Goal: Use online tool/utility: Utilize a website feature to perform a specific function

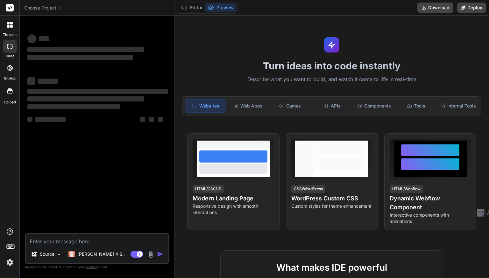
click at [317, 75] on p "Describe what you want to build, and watch it come to life in real-time" at bounding box center [331, 79] width 307 height 8
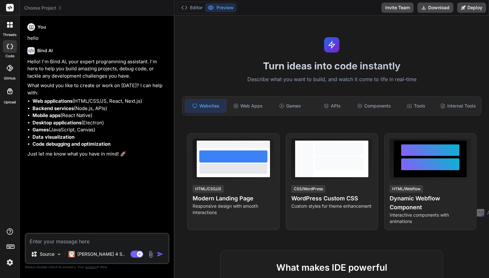
click at [69, 244] on textarea at bounding box center [97, 239] width 143 height 11
click at [77, 243] on textarea at bounding box center [97, 239] width 143 height 11
click at [58, 254] on img at bounding box center [58, 254] width 5 height 5
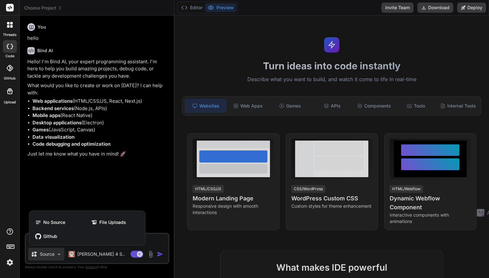
click at [58, 254] on div at bounding box center [244, 139] width 489 height 278
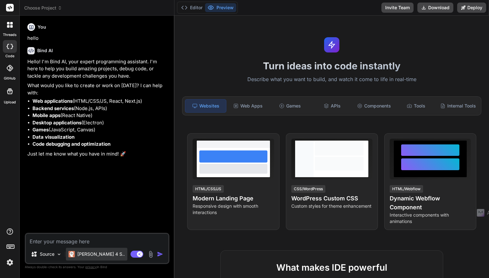
click at [97, 256] on p "[PERSON_NAME] 4 S.." at bounding box center [100, 254] width 47 height 6
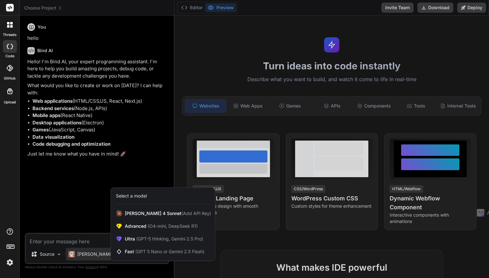
click at [97, 256] on div at bounding box center [244, 139] width 489 height 278
type textarea "x"
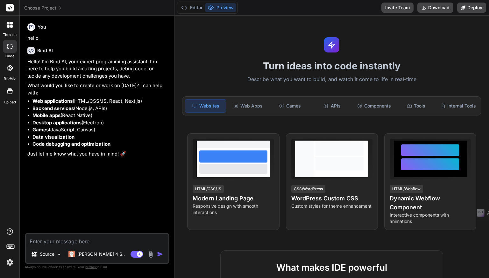
click at [62, 243] on textarea at bounding box center [97, 239] width 143 height 11
paste textarea "Loremi dolors am consectetur adip-elit / seddoeiu temporincid utl. Etdo ma a 3-…"
type textarea "Loremi dolors am consectetur adip-elit / seddoeiu temporincid utl. Etdo ma a 3-…"
type textarea "x"
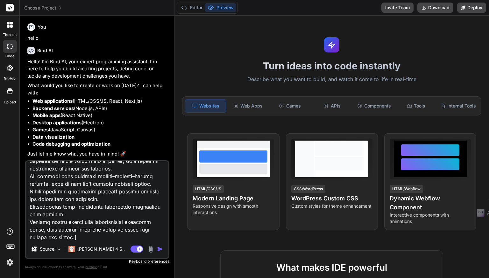
type textarea "Loremi dolors am consectetur adip-elit / seddoeiu temporincid utl. Etdo ma a 3-…"
click at [160, 251] on img "button" at bounding box center [160, 249] width 6 height 6
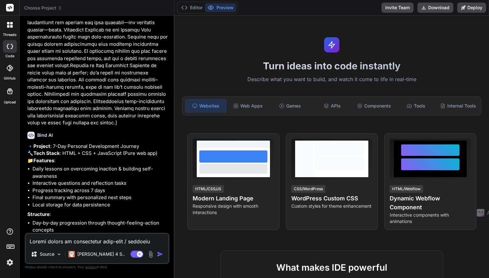
scroll to position [473, 0]
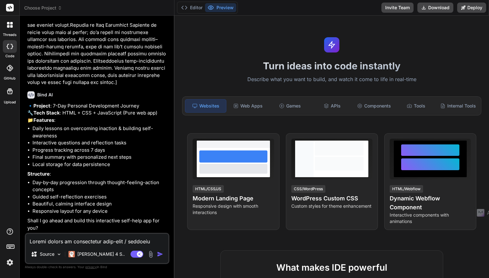
type textarea "x"
click at [75, 241] on textarea at bounding box center [97, 239] width 143 height 11
type textarea "y"
type textarea "x"
type textarea "ye"
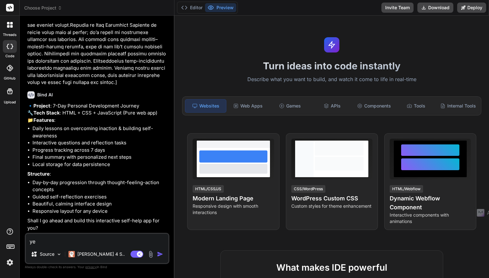
type textarea "x"
type textarea "yes"
type textarea "x"
type textarea "yes"
type textarea "x"
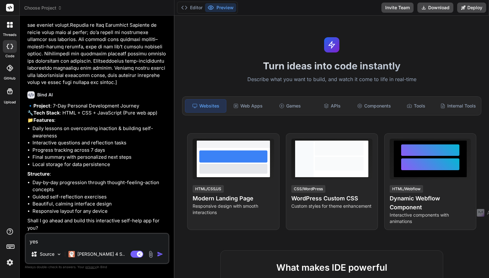
type textarea "yes p"
type textarea "x"
type textarea "yes pl"
type textarea "x"
type textarea "yes ple"
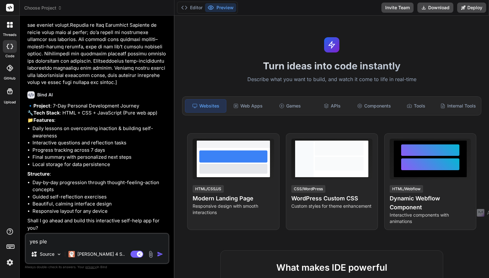
type textarea "x"
type textarea "yes plea"
type textarea "x"
type textarea "yes pleas"
type textarea "x"
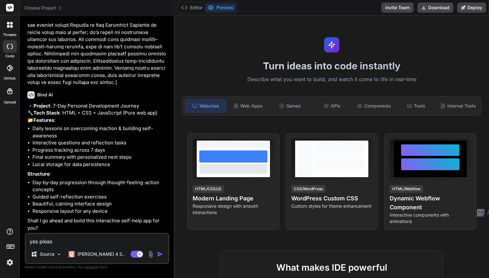
type textarea "yes please"
type textarea "x"
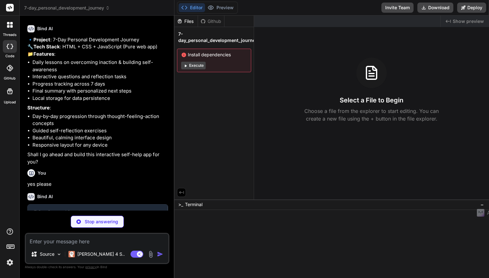
scroll to position [539, 0]
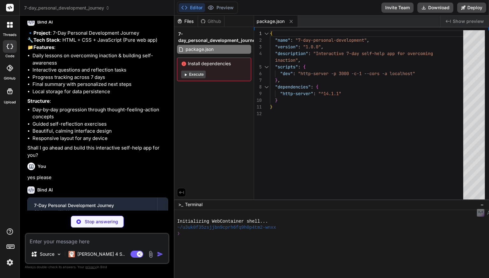
type textarea "x"
type textarea "</div> </div> </div> </div> </div> <script src="app.js"></script> </body> </htm…"
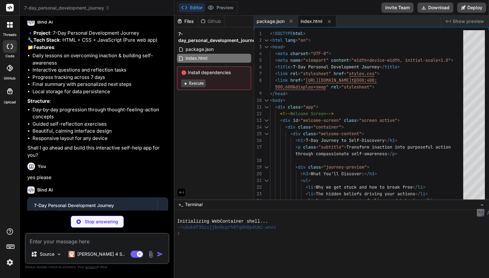
type textarea "x"
type textarea "display: block; width: 100%; } }"
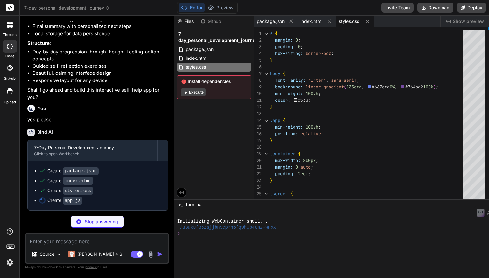
scroll to position [604, 0]
type textarea "x"
type textarea "new PersonalDevelopmentApp(); });"
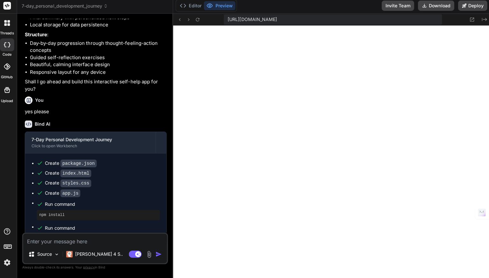
scroll to position [0, 0]
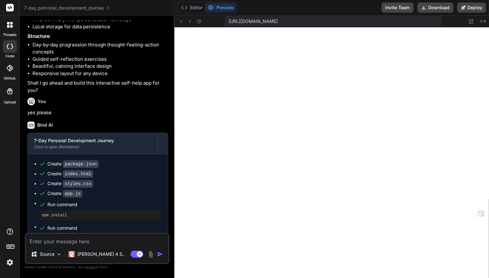
click at [11, 24] on icon at bounding box center [11, 23] width 3 height 3
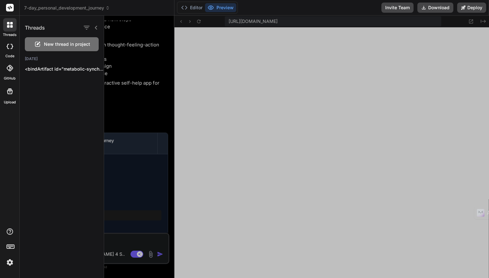
click at [48, 40] on div "New thread in project" at bounding box center [62, 44] width 74 height 14
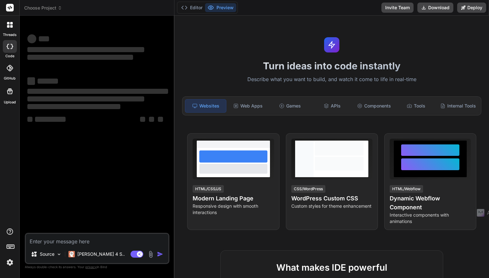
scroll to position [317, 0]
type textarea "x"
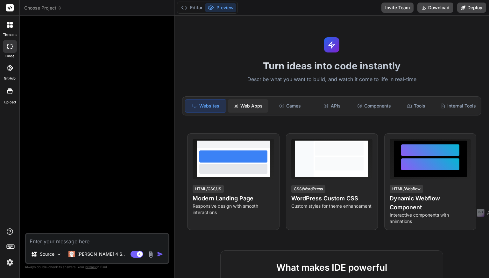
click at [252, 105] on div "Web Apps" at bounding box center [248, 105] width 41 height 13
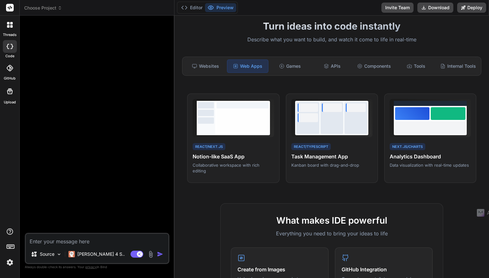
scroll to position [39, 0]
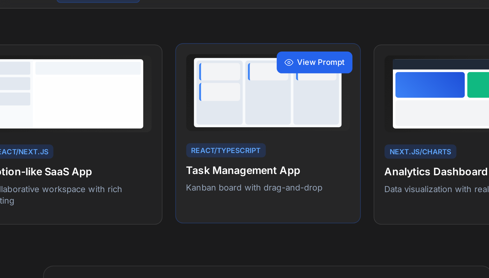
click at [355, 103] on span "View Prompt" at bounding box center [358, 103] width 24 height 6
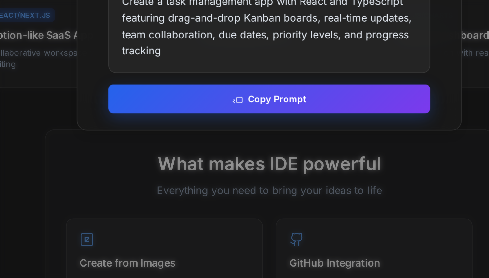
click at [325, 191] on button "Copy Prompt" at bounding box center [332, 188] width 160 height 14
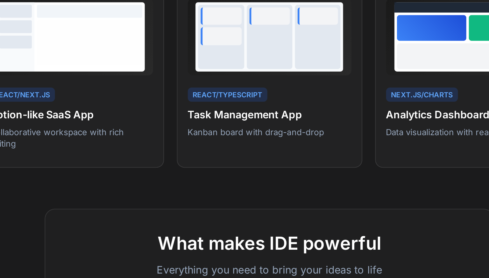
scroll to position [0, 0]
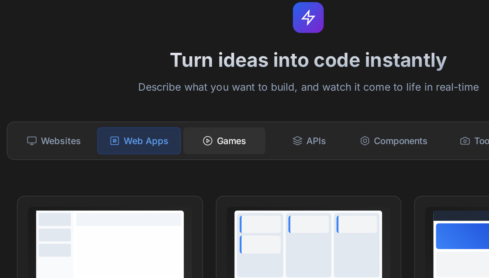
click at [298, 105] on div "Games" at bounding box center [290, 105] width 41 height 13
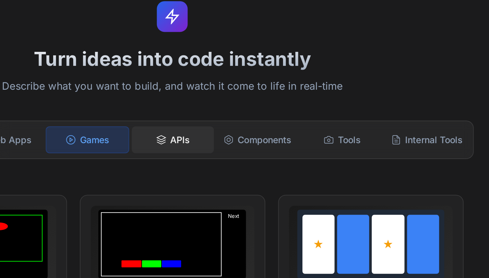
click at [339, 106] on div "APIs" at bounding box center [332, 105] width 41 height 13
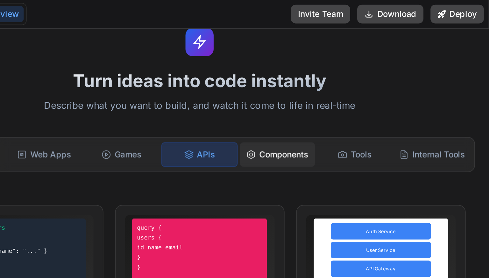
click at [371, 87] on div "Components" at bounding box center [374, 83] width 41 height 13
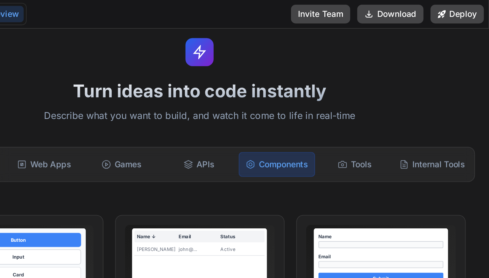
scroll to position [15, 0]
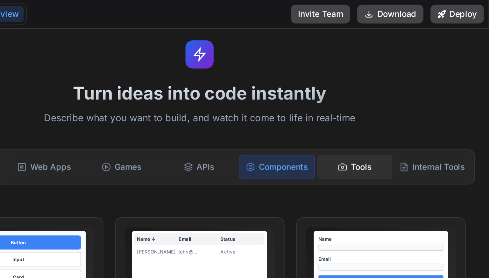
click at [409, 94] on div "Tools" at bounding box center [416, 90] width 41 height 13
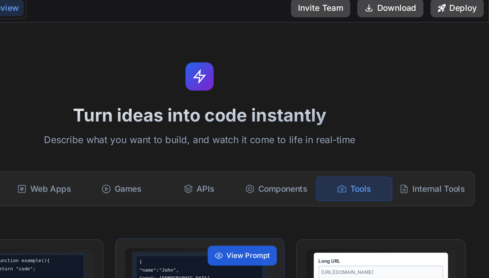
scroll to position [0, 0]
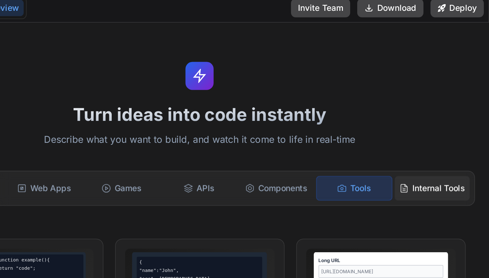
click at [468, 110] on div "Internal Tools" at bounding box center [458, 105] width 41 height 13
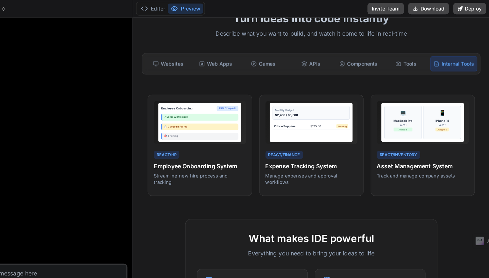
scroll to position [0, 0]
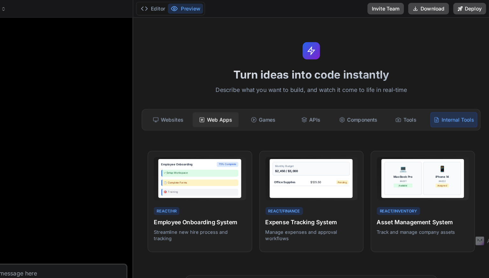
click at [256, 104] on div "Web Apps" at bounding box center [247, 105] width 41 height 13
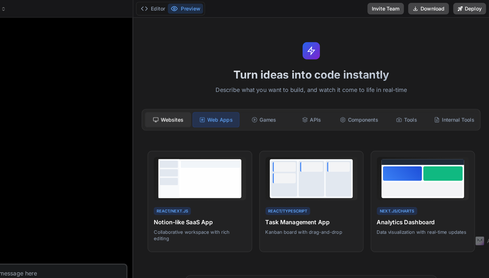
click at [215, 105] on div "Websites" at bounding box center [205, 105] width 41 height 13
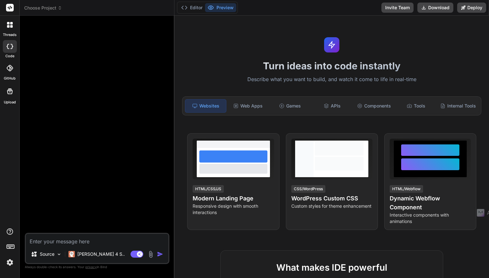
click at [58, 241] on textarea at bounding box center [97, 239] width 143 height 11
type textarea "P"
type textarea "x"
type textarea "Pl"
type textarea "x"
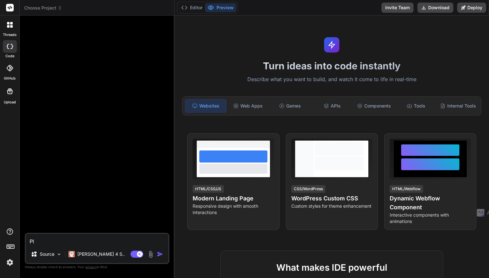
type textarea "Ple"
type textarea "x"
type textarea "Plea"
type textarea "x"
type textarea "Pleas"
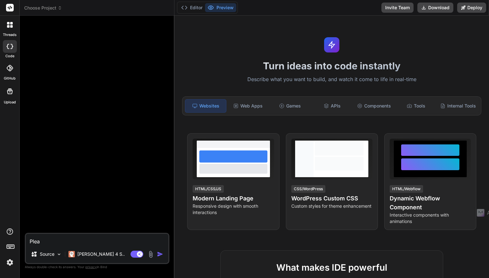
type textarea "x"
type textarea "Please"
type textarea "x"
type textarea "Please"
type textarea "x"
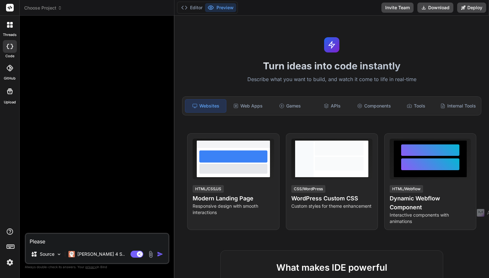
type textarea "Please c"
type textarea "x"
type textarea "Please cl"
type textarea "x"
type textarea "Please c"
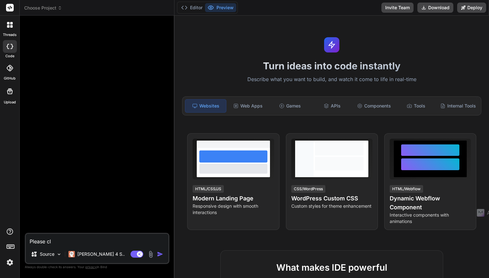
type textarea "x"
type textarea "Please cr"
type textarea "x"
type textarea "Please cre"
type textarea "x"
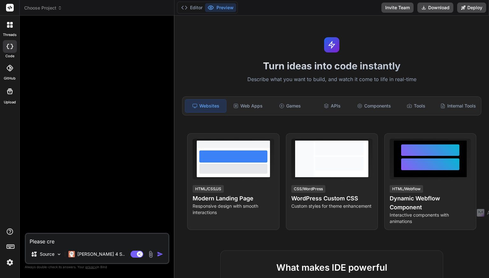
type textarea "Please crea"
type textarea "x"
type textarea "Please creat"
type textarea "x"
type textarea "Please create"
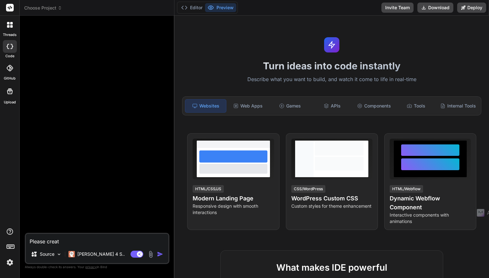
type textarea "x"
type textarea "Please create"
type textarea "x"
type textarea "Please create a"
type textarea "x"
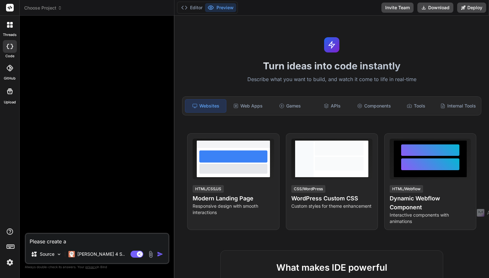
type textarea "Please create a"
type textarea "x"
type textarea "Please create a w"
type textarea "x"
type textarea "Please create a we"
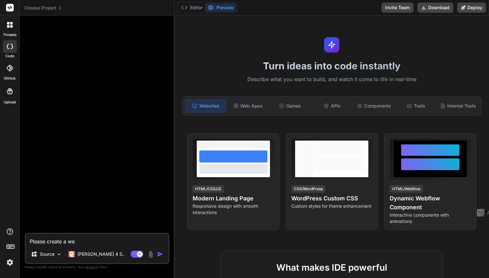
type textarea "x"
type textarea "Please create a web"
type textarea "x"
type textarea "Please create a webs"
type textarea "x"
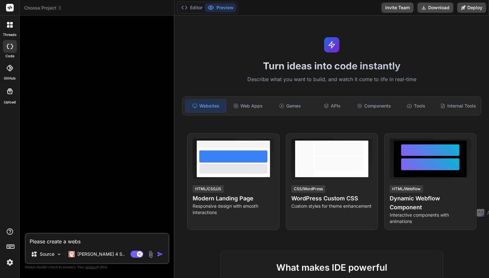
type textarea "Please create a websi"
type textarea "x"
type textarea "Please create a websit"
type textarea "x"
type textarea "Please create a website"
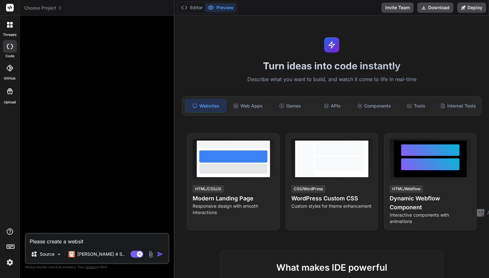
type textarea "x"
type textarea "Please create a website"
type textarea "x"
type textarea "Please create a website f"
type textarea "x"
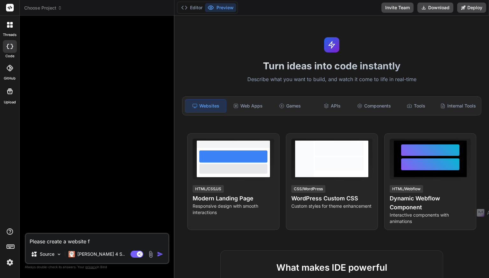
type textarea "Please create a website fo"
type textarea "x"
type textarea "Please create a website for"
type textarea "x"
type textarea "Please create a website for"
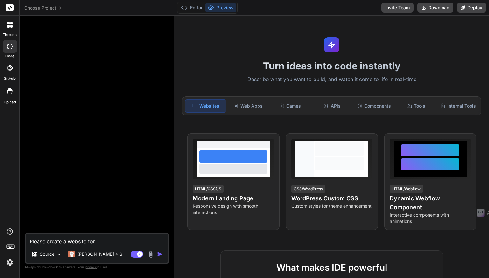
type textarea "x"
type textarea "Please create a website for m"
type textarea "x"
type textarea "Please create a website for my"
type textarea "x"
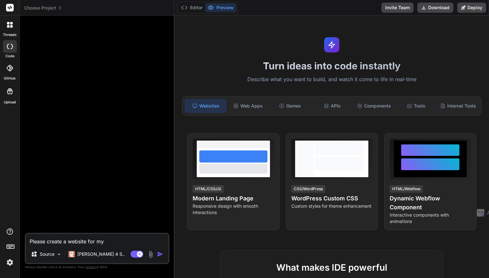
type textarea "Please create a website for my"
type textarea "x"
type textarea "Please create a website for my c"
type textarea "x"
type textarea "Please create a website for my co"
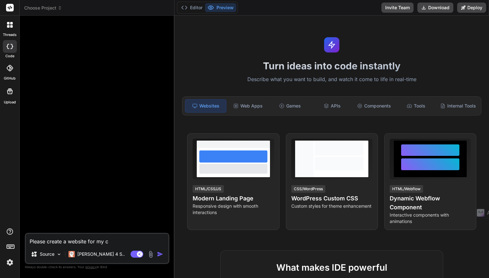
type textarea "x"
type textarea "Please create a website for my coa"
type textarea "x"
type textarea "Please create a website for my coac"
type textarea "x"
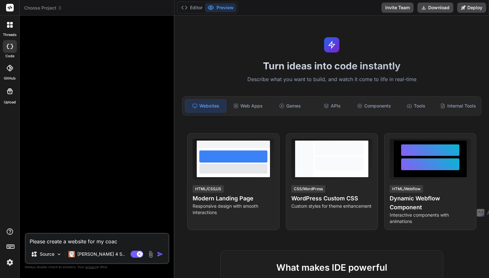
type textarea "Please create a website for my coach"
type textarea "x"
type textarea "Please create a website for my coachi"
type textarea "x"
type textarea "Please create a website for my coachin"
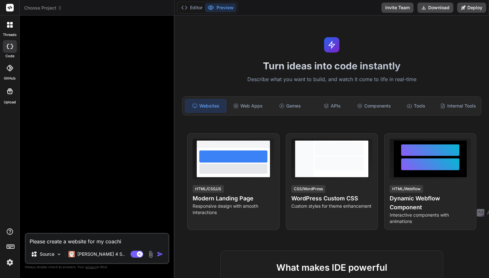
type textarea "x"
type textarea "Please create a website for my coaching"
type textarea "x"
type textarea "Please create a website for my coaching"
type textarea "x"
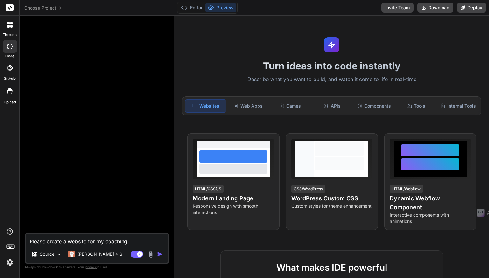
type textarea "Please create a website for my coaching p"
type textarea "x"
type textarea "Please create a website for my coaching pr"
type textarea "x"
type textarea "Please create a website for my coaching pro"
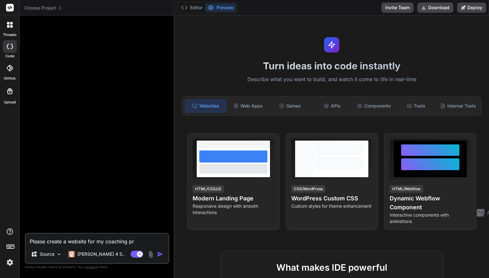
type textarea "x"
type textarea "Please create a website for my coaching prog"
type textarea "x"
type textarea "Please create a website for my coaching progr"
type textarea "x"
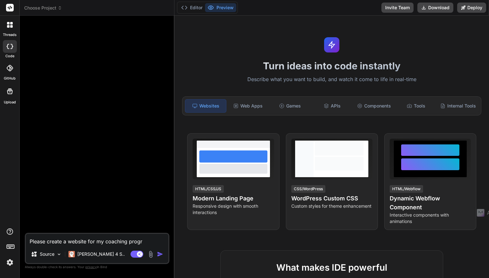
type textarea "Please create a website for my coaching progra"
type textarea "x"
type textarea "Please create a website for my coaching program"
type textarea "x"
type textarea "Please create a website for my coaching program"
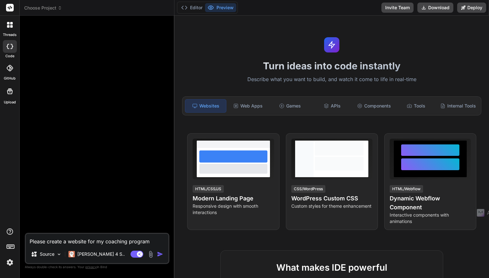
type textarea "x"
type textarea "Please create a website for my coaching program o"
type textarea "x"
type textarea "Please create a website for my coaching program on"
type textarea "x"
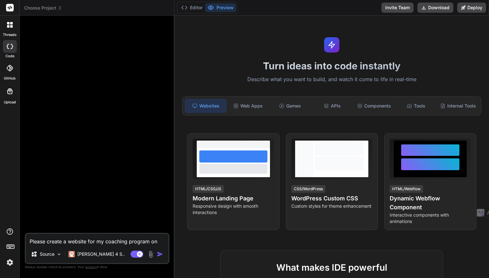
type textarea "Please create a website for my coaching program on"
type textarea "x"
type textarea "Please create a website for my coaching program on t"
type textarea "x"
type textarea "Please create a website for my coaching program on th"
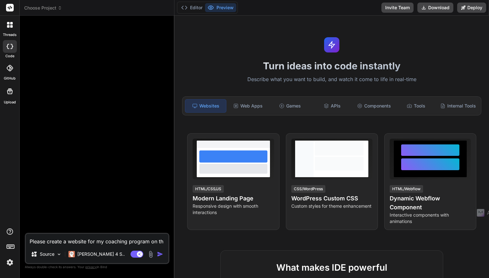
type textarea "x"
type textarea "Please create a website for my coaching program on the"
type textarea "x"
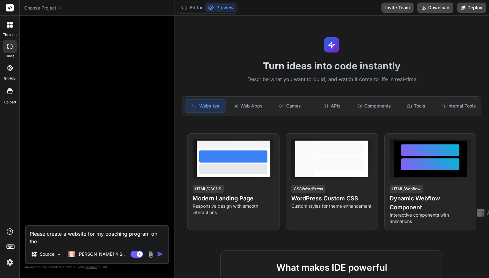
type textarea "Please create a website for my coaching program on th"
type textarea "x"
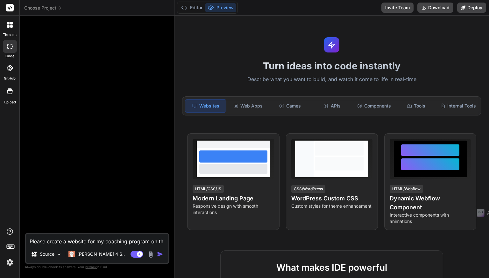
type textarea "Please create a website for my coaching program on t"
type textarea "x"
type textarea "Please create a website for my coaching program on"
type textarea "x"
type textarea "Please create a website for my coaching program on"
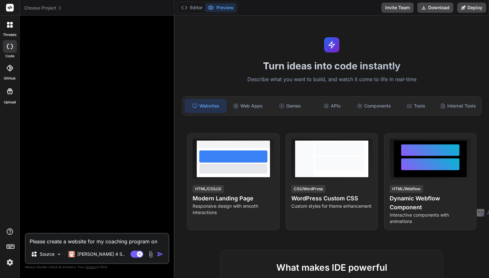
type textarea "x"
type textarea "Please create a website for my coaching program o"
type textarea "x"
type textarea "Please create a website for my coaching program"
type textarea "x"
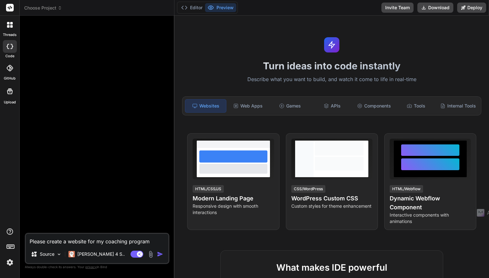
type textarea "Please create a website for my coaching program c"
type textarea "x"
type textarea "Please create a website for my coaching program ca"
type textarea "x"
type textarea "Please create a website for my coaching program cal"
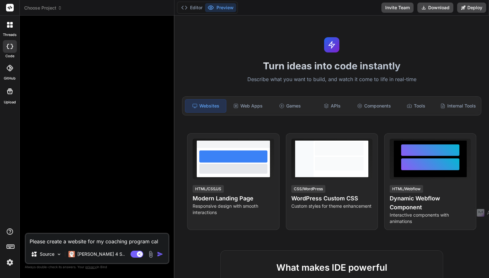
type textarea "x"
type textarea "Please create a website for my coaching program call"
type textarea "x"
type textarea "Please create a website for my coaching program calle"
type textarea "x"
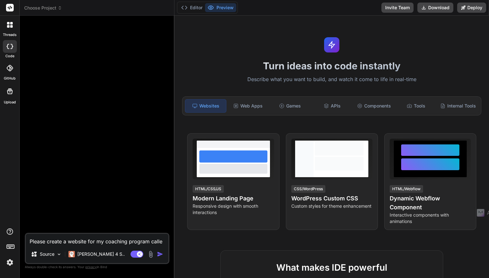
type textarea "Please create a website for my coaching program called"
type textarea "x"
type textarea "Please create a website for my coaching program called"
type textarea "x"
type textarea "Please create a website for my coaching program called T"
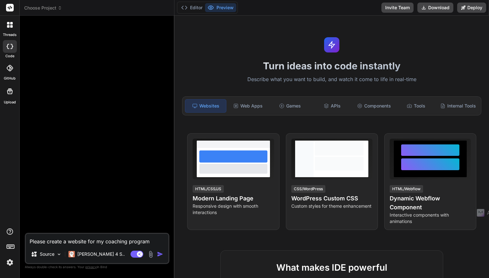
type textarea "x"
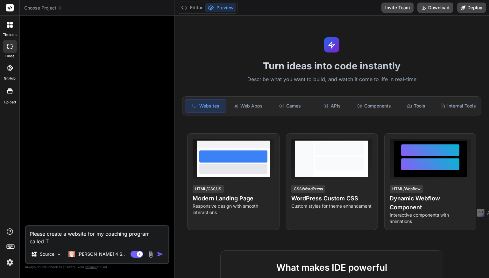
type textarea "Please create a website for my coaching program called Th"
type textarea "x"
type textarea "Please create a website for my coaching program called The"
type textarea "x"
type textarea "Please create a website for my coaching program called The"
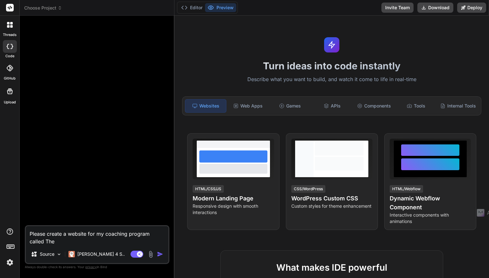
type textarea "x"
type textarea "Please create a website for my coaching program called The M"
type textarea "x"
type textarea "Please create a website for my coaching program called The Me"
type textarea "x"
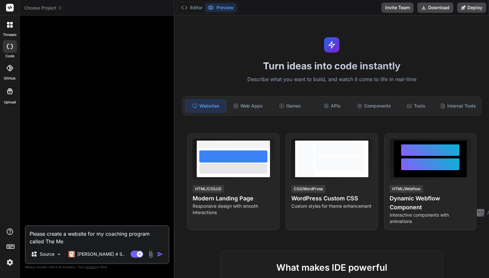
type textarea "Please create a website for my coaching program called The Met"
type textarea "x"
type textarea "Please create a website for my coaching program called The Meta"
type textarea "x"
type textarea "Please create a website for my coaching program called The Metab"
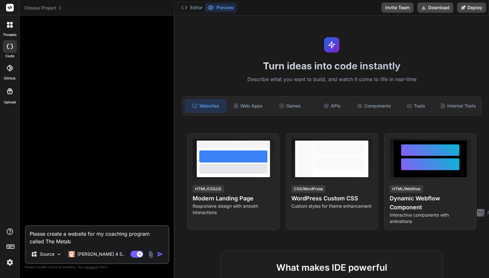
type textarea "x"
type textarea "Please create a website for my coaching program called The Metabo"
type textarea "x"
type textarea "Please create a website for my coaching program called The Metab"
type textarea "x"
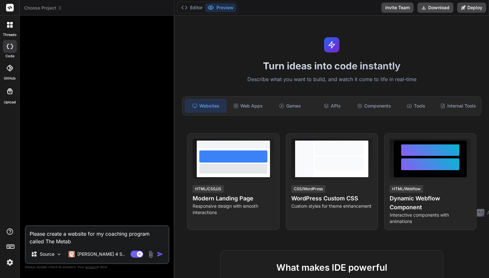
type textarea "Please create a website for my coaching program called The Meta"
type textarea "x"
type textarea "Please create a website for my coaching program called The Met"
type textarea "x"
type textarea "Please create a website for my coaching program called The Me"
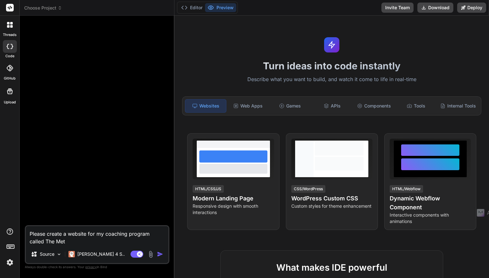
type textarea "x"
type textarea "Please create a website for my coaching program called The M"
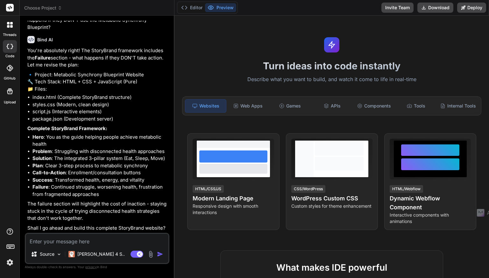
scroll to position [236, 0]
click at [65, 245] on div "Source Claude 4 S.. Agent Mode. When this toggle is activated, AI automatically…" at bounding box center [97, 248] width 145 height 31
click at [64, 241] on textarea at bounding box center [97, 239] width 143 height 11
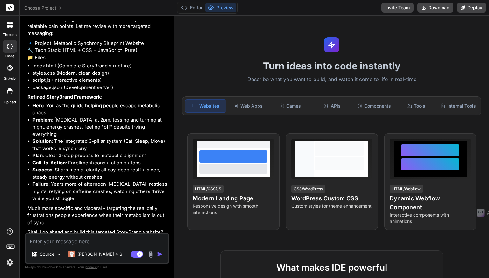
scroll to position [494, 0]
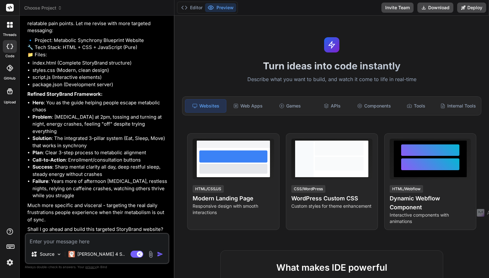
click at [8, 265] on img at bounding box center [9, 262] width 11 height 11
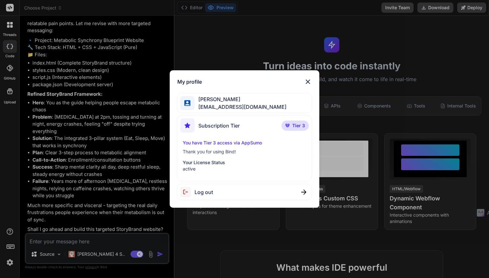
click at [306, 82] on img at bounding box center [308, 82] width 8 height 8
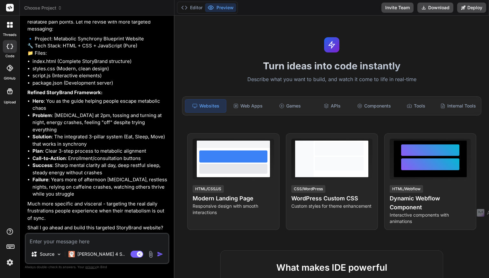
scroll to position [524, 0]
click at [11, 247] on icon at bounding box center [10, 246] width 9 height 9
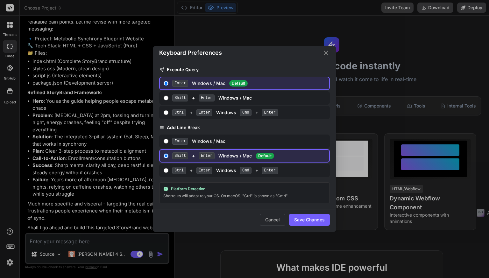
click at [326, 53] on icon "Close" at bounding box center [326, 53] width 4 height 4
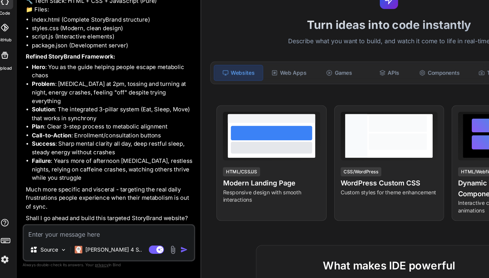
scroll to position [0, 0]
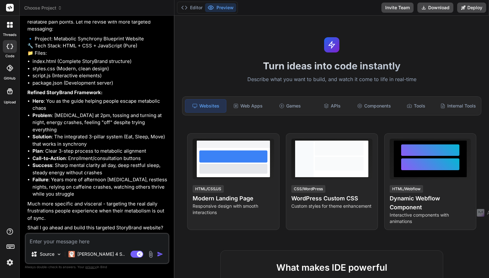
click at [50, 241] on textarea at bounding box center [97, 239] width 143 height 11
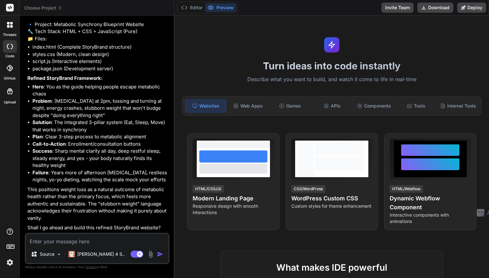
scroll to position [826, 0]
click at [66, 243] on textarea at bounding box center [97, 239] width 143 height 11
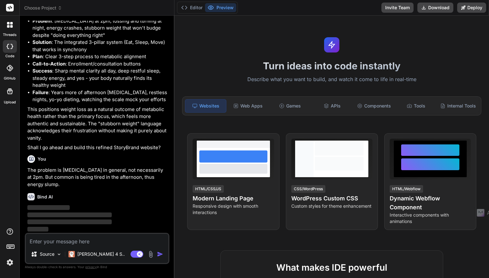
scroll to position [906, 0]
click at [455, 72] on div "Turn ideas into code instantly Describe what you want to build, and watch it co…" at bounding box center [331, 147] width 315 height 263
click at [126, 218] on p "‌" at bounding box center [97, 215] width 141 height 7
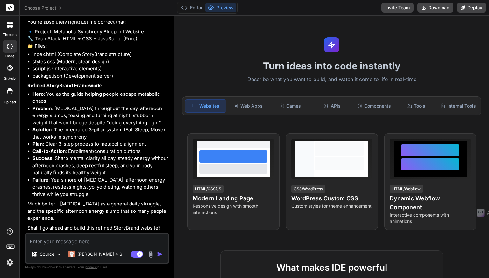
scroll to position [1107, 0]
click at [73, 241] on textarea at bounding box center [97, 239] width 143 height 11
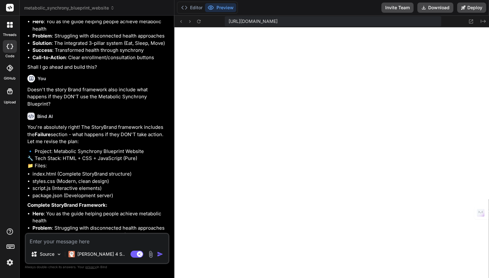
scroll to position [0, 0]
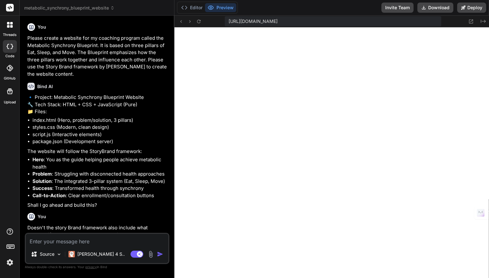
click at [8, 24] on icon at bounding box center [8, 23] width 3 height 3
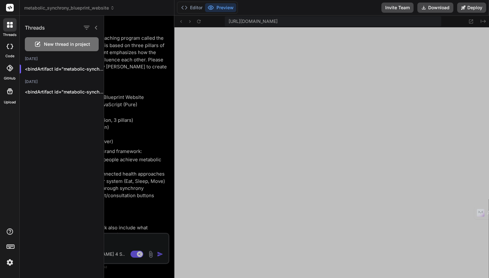
click at [323, 147] on div at bounding box center [296, 147] width 385 height 263
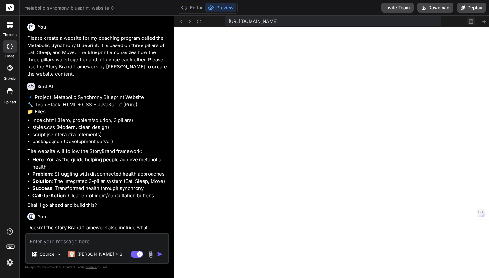
click at [473, 22] on icon at bounding box center [470, 21] width 5 height 5
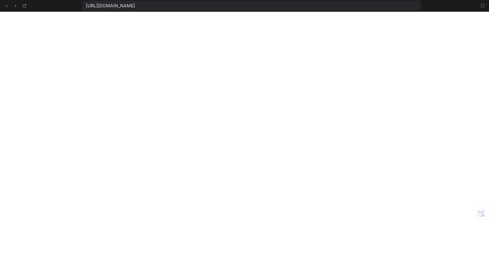
scroll to position [1490, 0]
